Goal: Task Accomplishment & Management: Complete application form

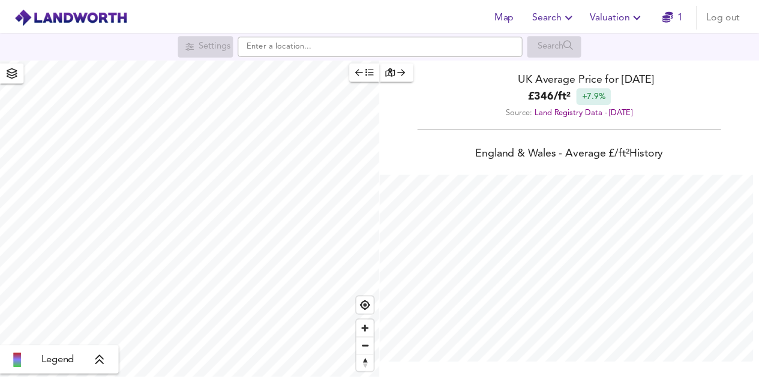
scroll to position [379, 768]
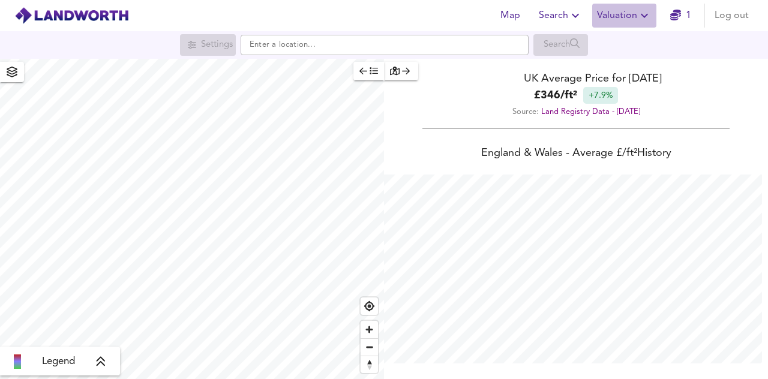
click at [635, 13] on span "Valuation" at bounding box center [624, 15] width 55 height 17
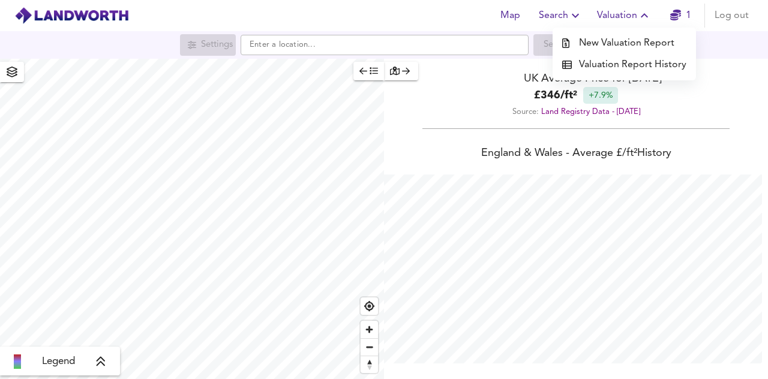
click at [645, 41] on li "New Valuation Report" at bounding box center [623, 43] width 143 height 22
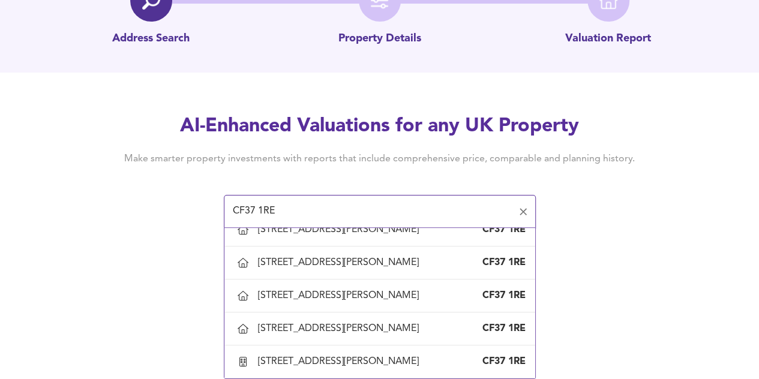
scroll to position [2089, 0]
type input "[STREET_ADDRESS][PERSON_NAME]"
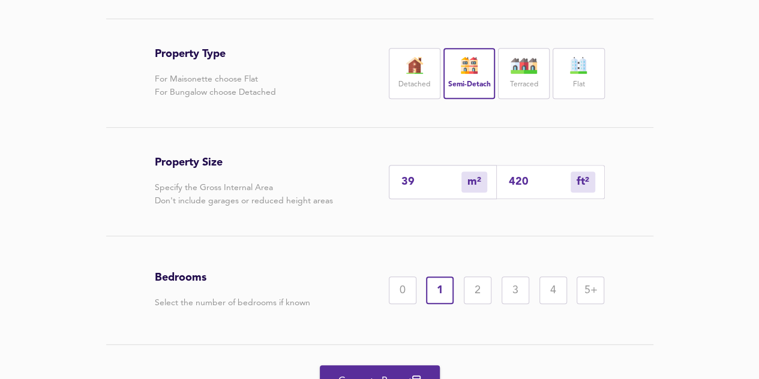
scroll to position [284, 0]
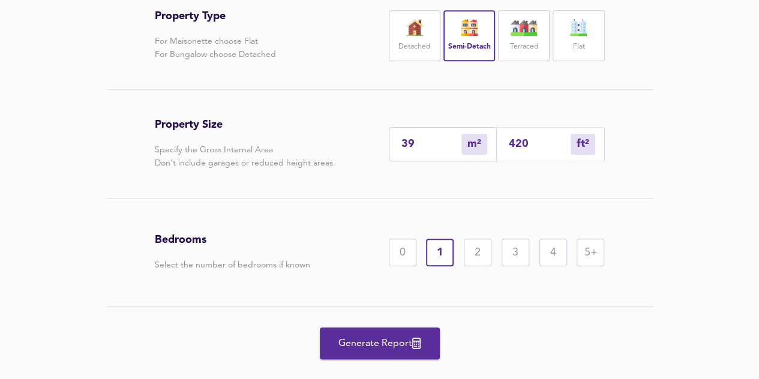
drag, startPoint x: 413, startPoint y: 173, endPoint x: 397, endPoint y: 173, distance: 15.6
click at [397, 161] on div "39 m² sqm" at bounding box center [443, 144] width 108 height 34
type input "5"
type input "54"
type input "52"
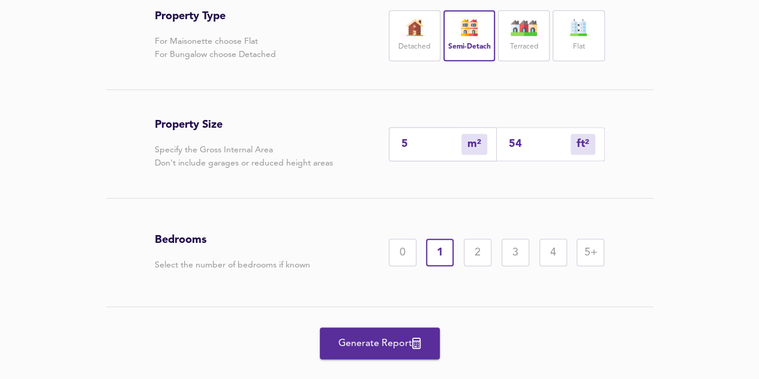
type input "560"
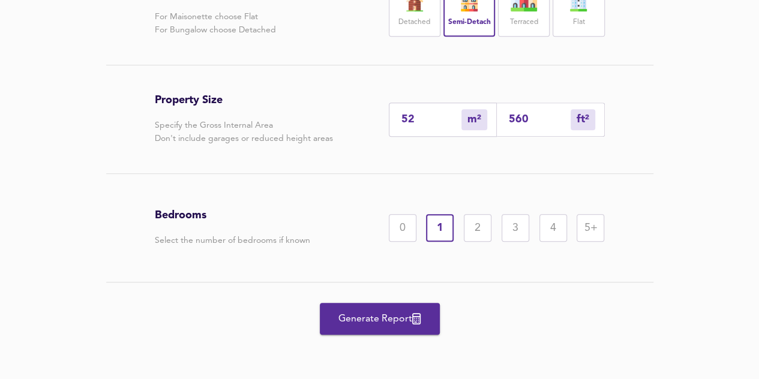
type input "52"
